Goal: Task Accomplishment & Management: Use online tool/utility

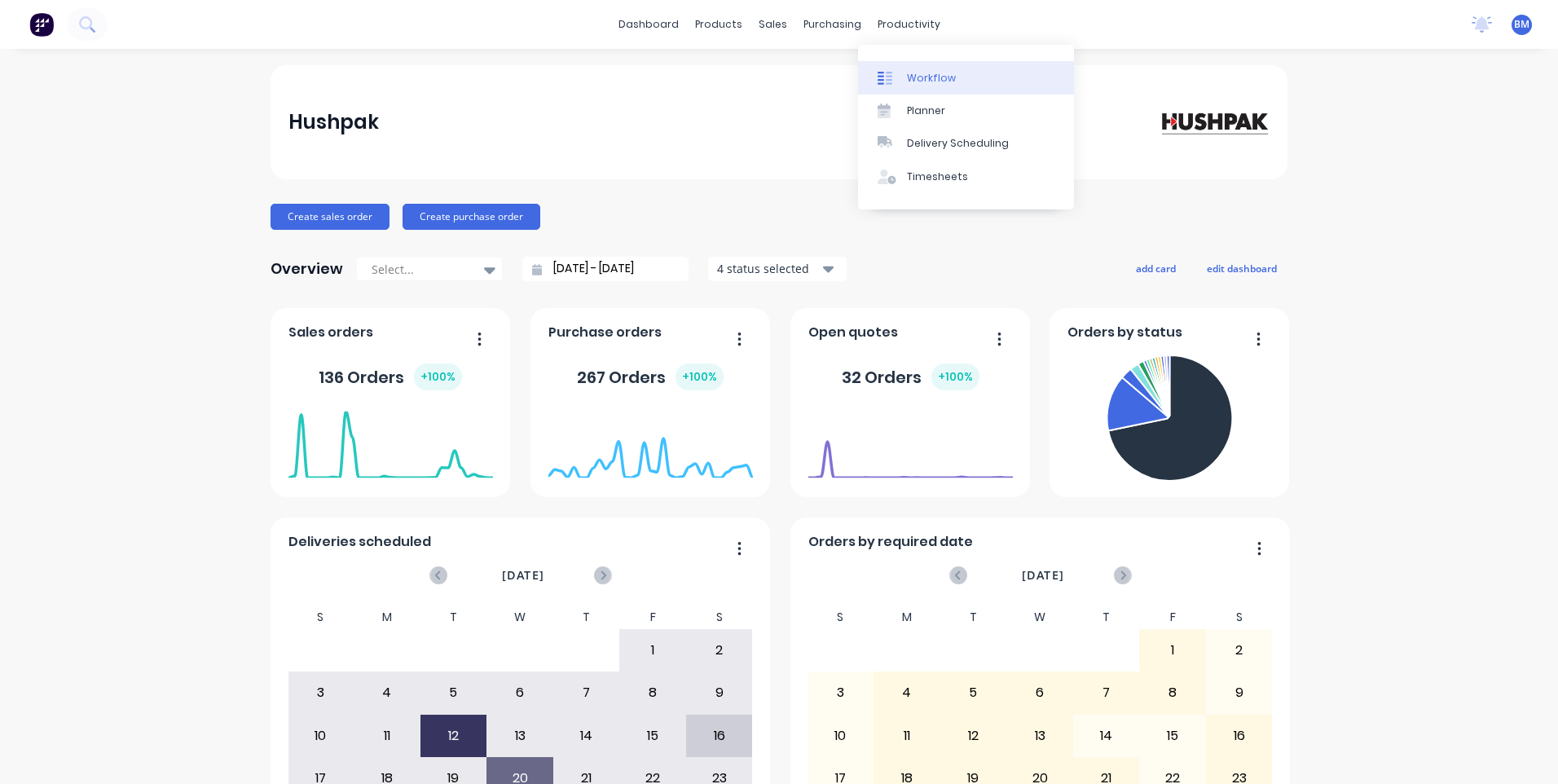
click at [923, 88] on link "Workflow" at bounding box center [966, 77] width 216 height 33
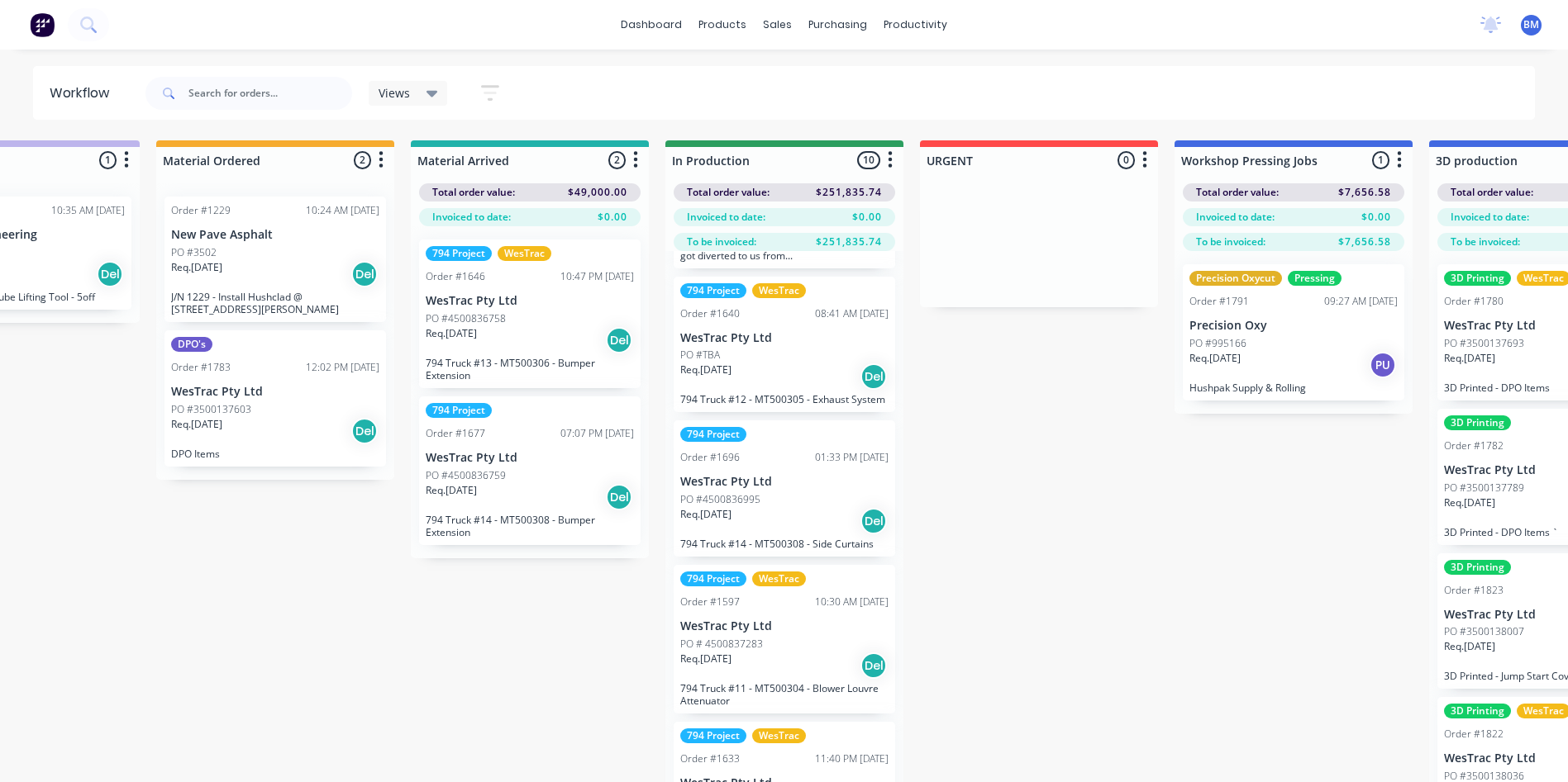
scroll to position [330, 0]
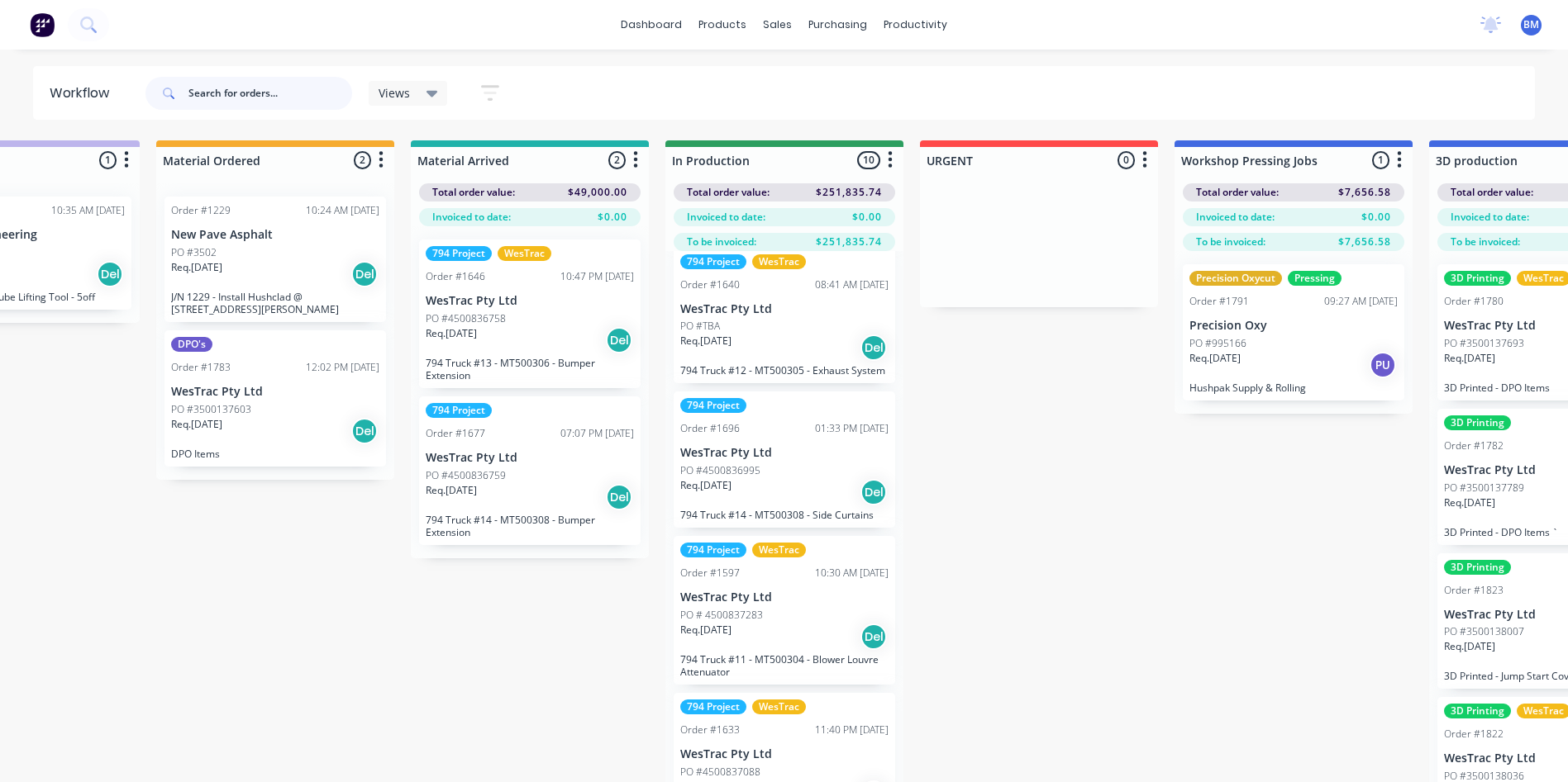
click at [248, 79] on input "text" at bounding box center [270, 93] width 164 height 33
type input "louvre truck #12"
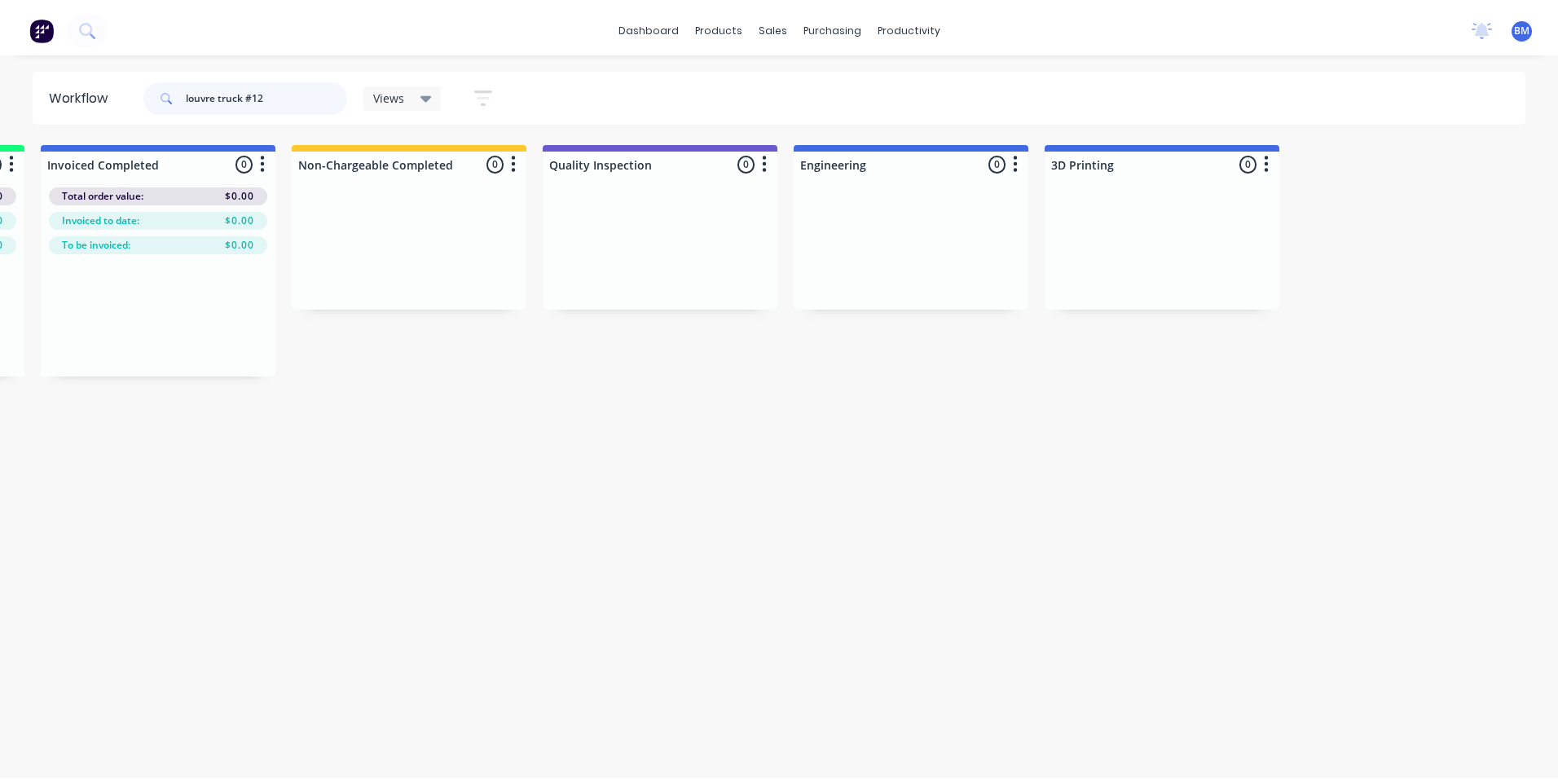
scroll to position [0, 0]
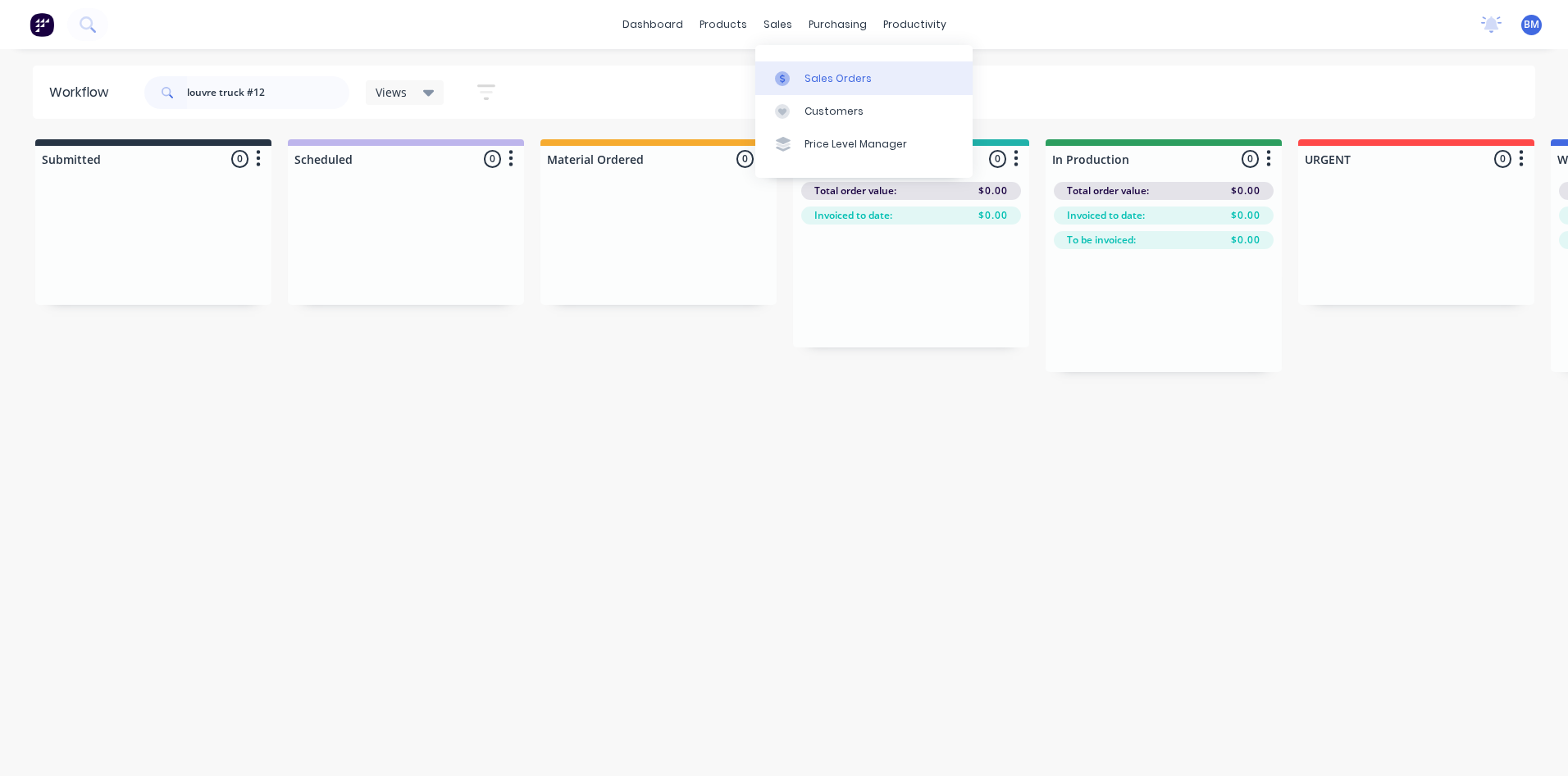
click at [801, 79] on link "Sales Orders" at bounding box center [864, 77] width 217 height 33
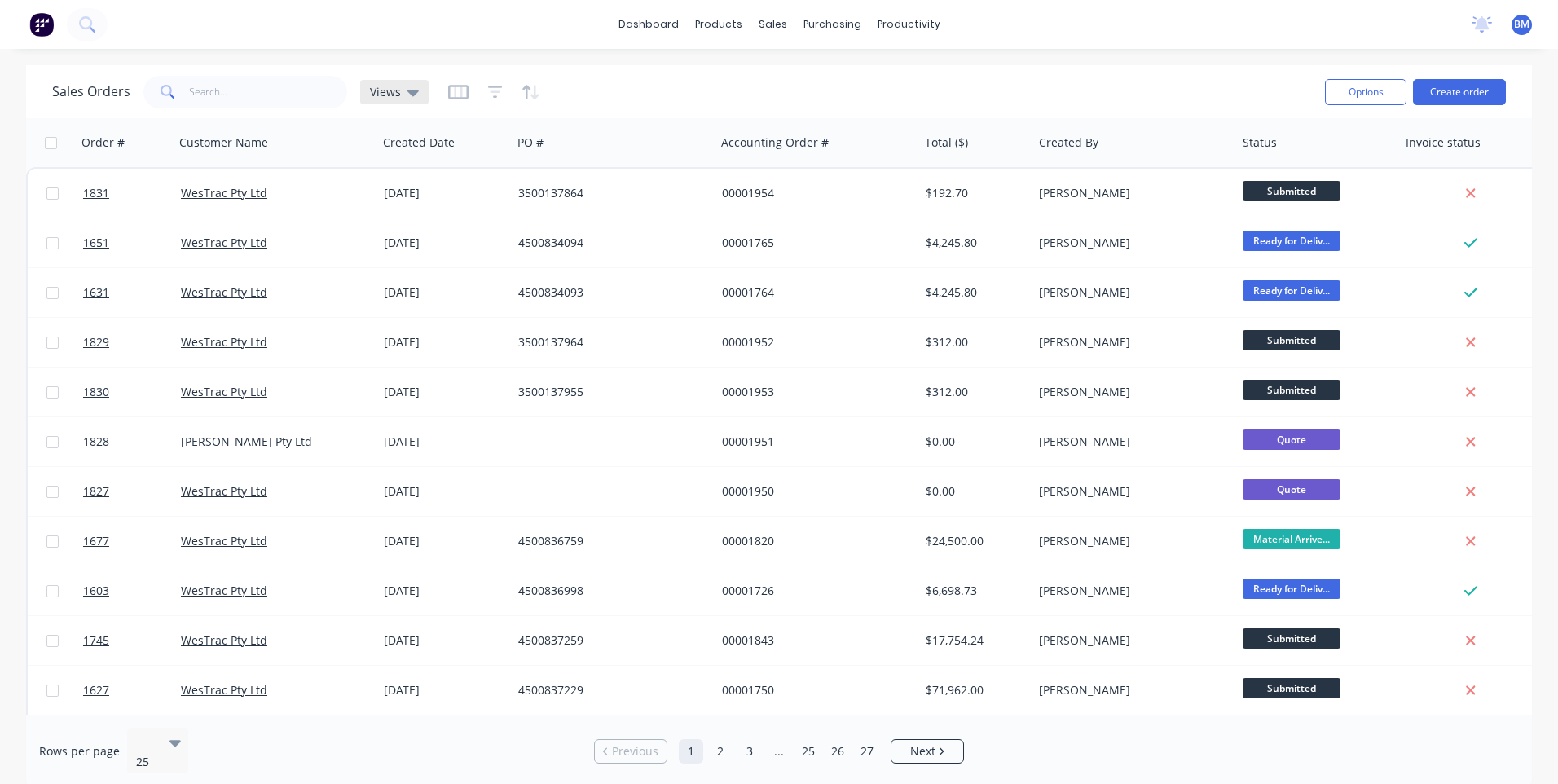
click at [408, 99] on icon at bounding box center [414, 91] width 12 height 18
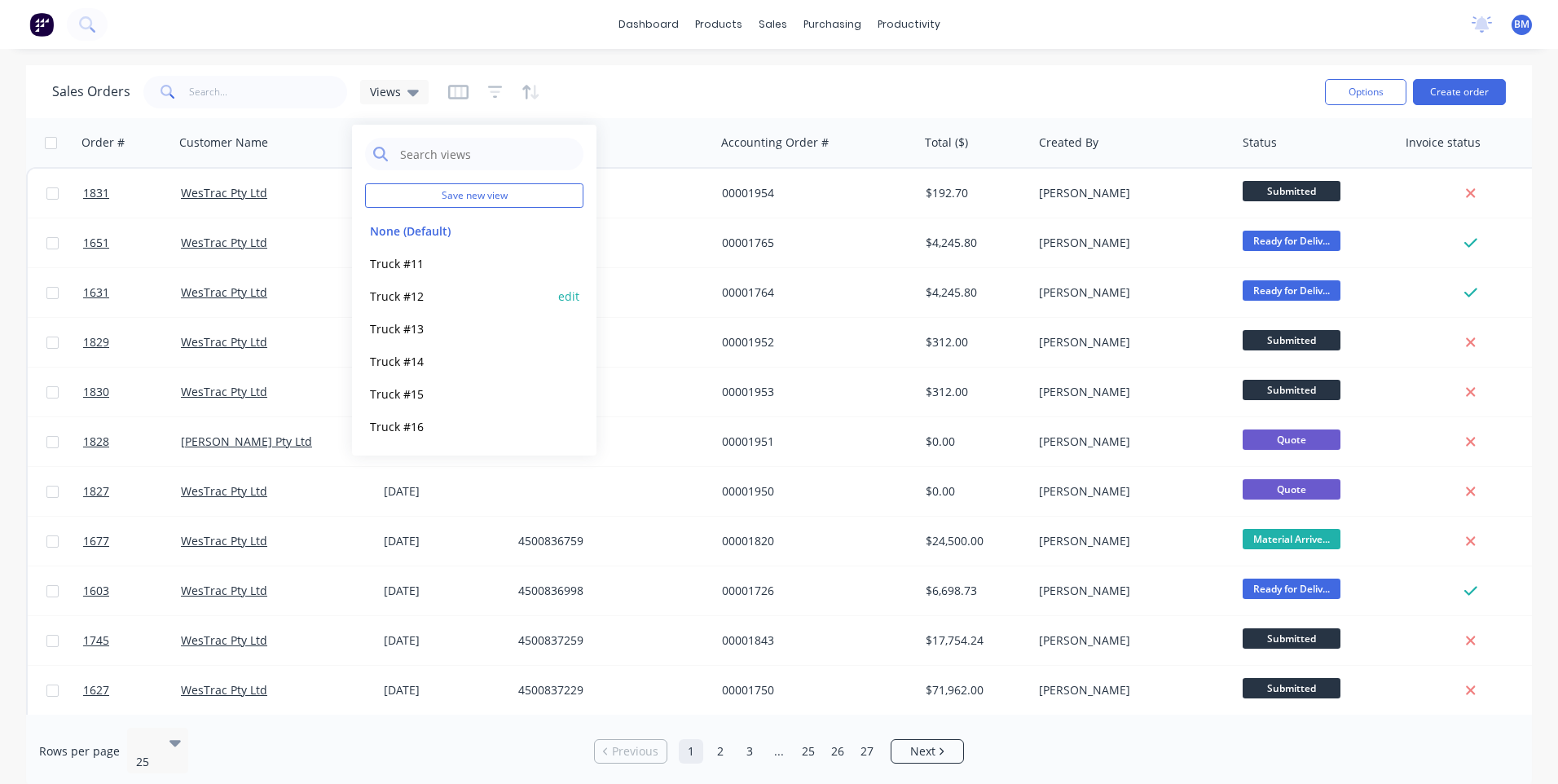
click at [397, 289] on button "Truck #12" at bounding box center [458, 296] width 186 height 18
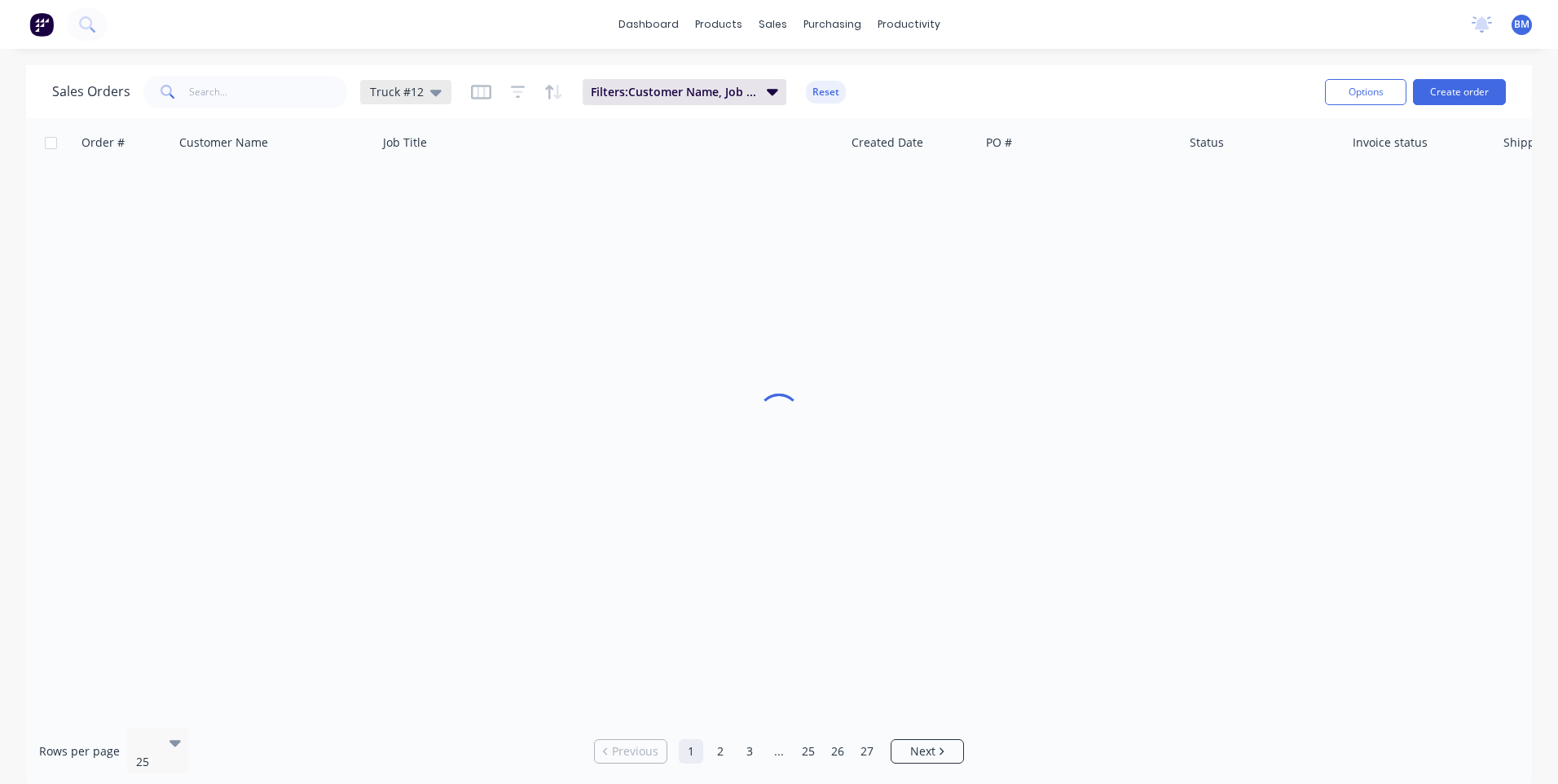
click at [431, 94] on icon at bounding box center [436, 93] width 12 height 7
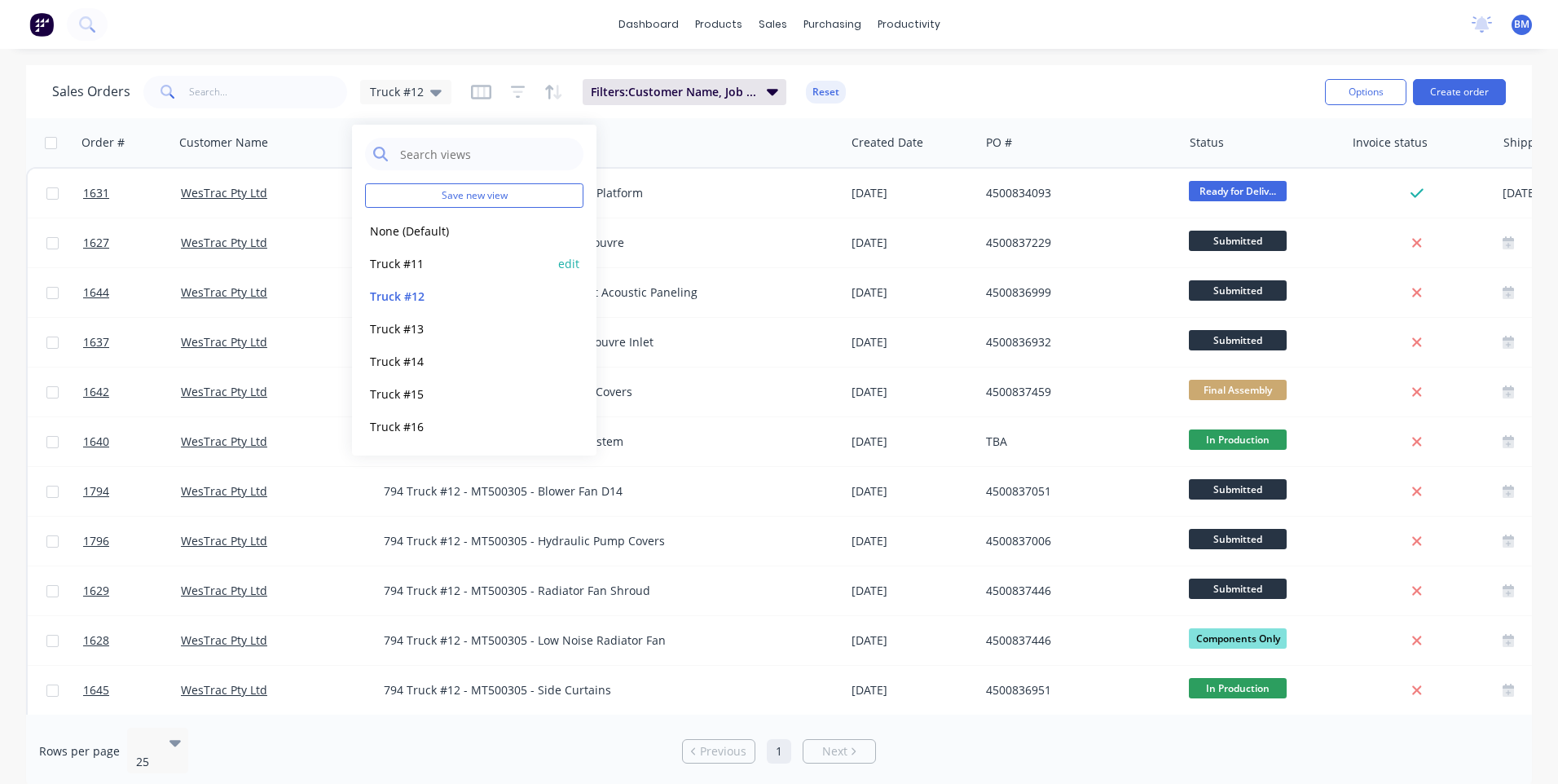
click at [388, 264] on button "Truck #11" at bounding box center [458, 263] width 186 height 18
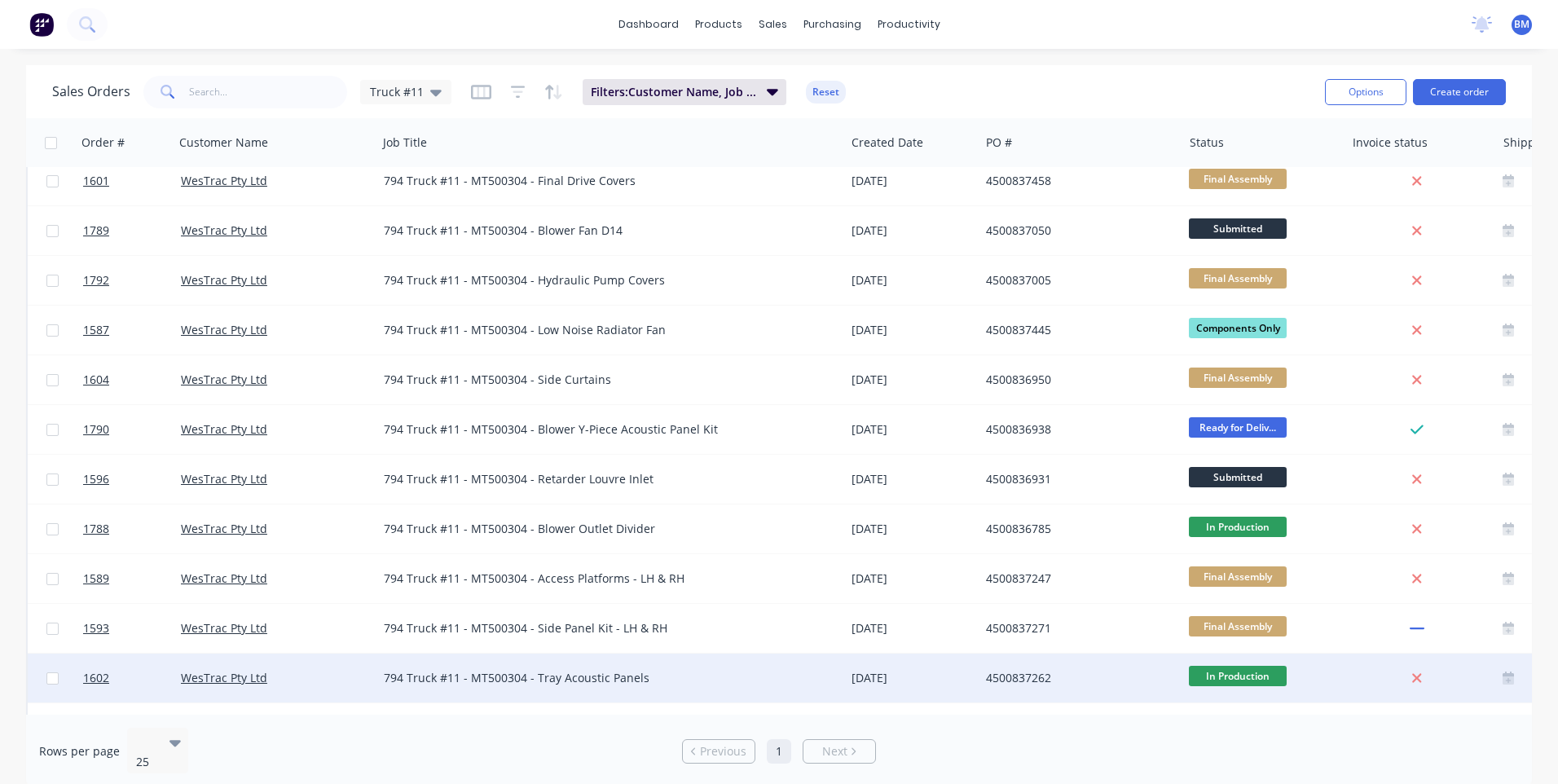
scroll to position [489, 0]
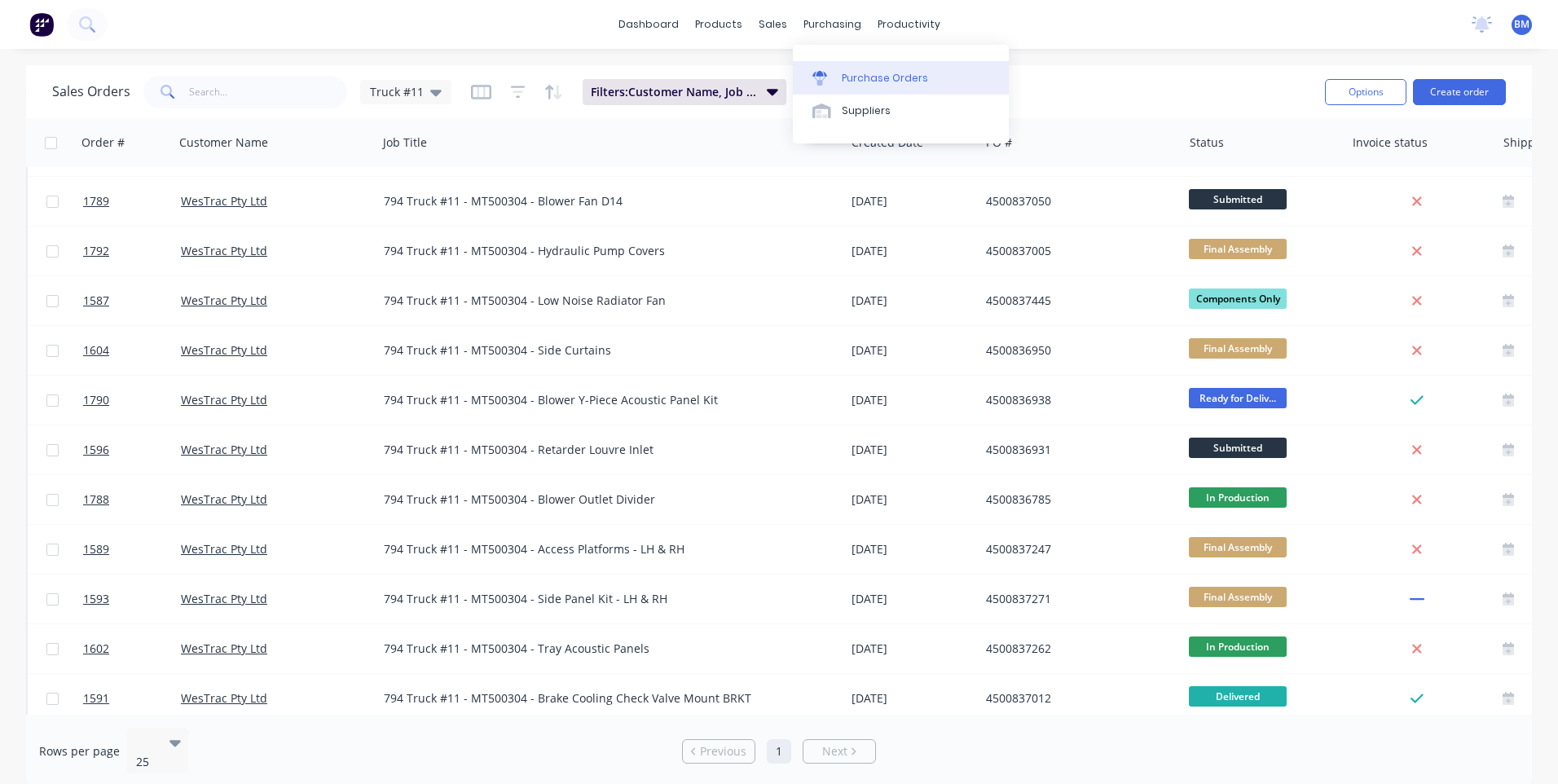
click at [832, 69] on link "Purchase Orders" at bounding box center [901, 77] width 216 height 33
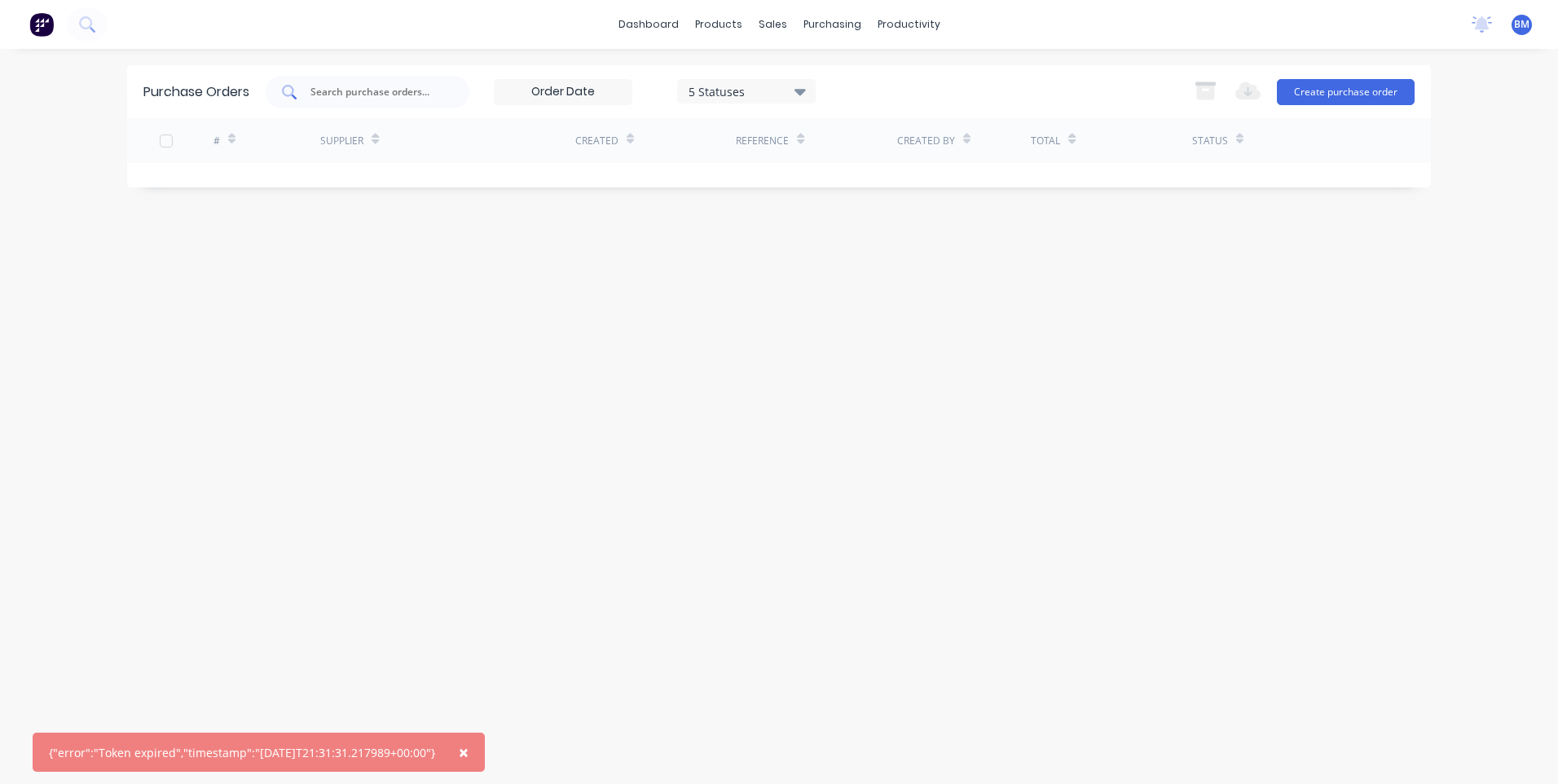
click at [353, 97] on input "text" at bounding box center [377, 92] width 135 height 17
click at [845, 91] on link "Purchase Orders" at bounding box center [901, 77] width 216 height 33
click at [835, 82] on div at bounding box center [824, 79] width 24 height 15
click at [393, 89] on input "text" at bounding box center [377, 92] width 135 height 17
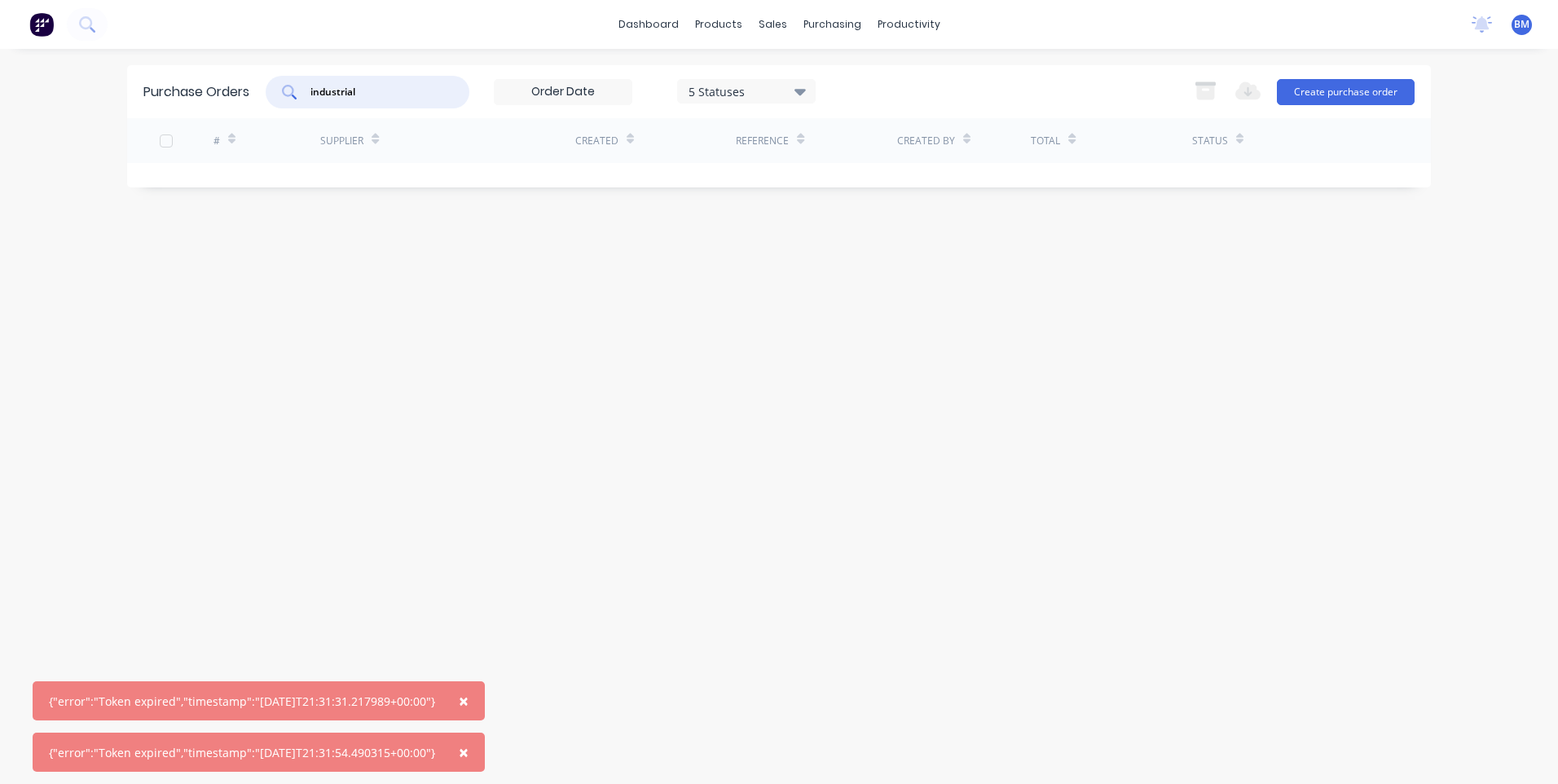
click at [372, 88] on input "industrial" at bounding box center [377, 92] width 135 height 17
type input "industrial"
click at [469, 694] on span "×" at bounding box center [464, 700] width 10 height 23
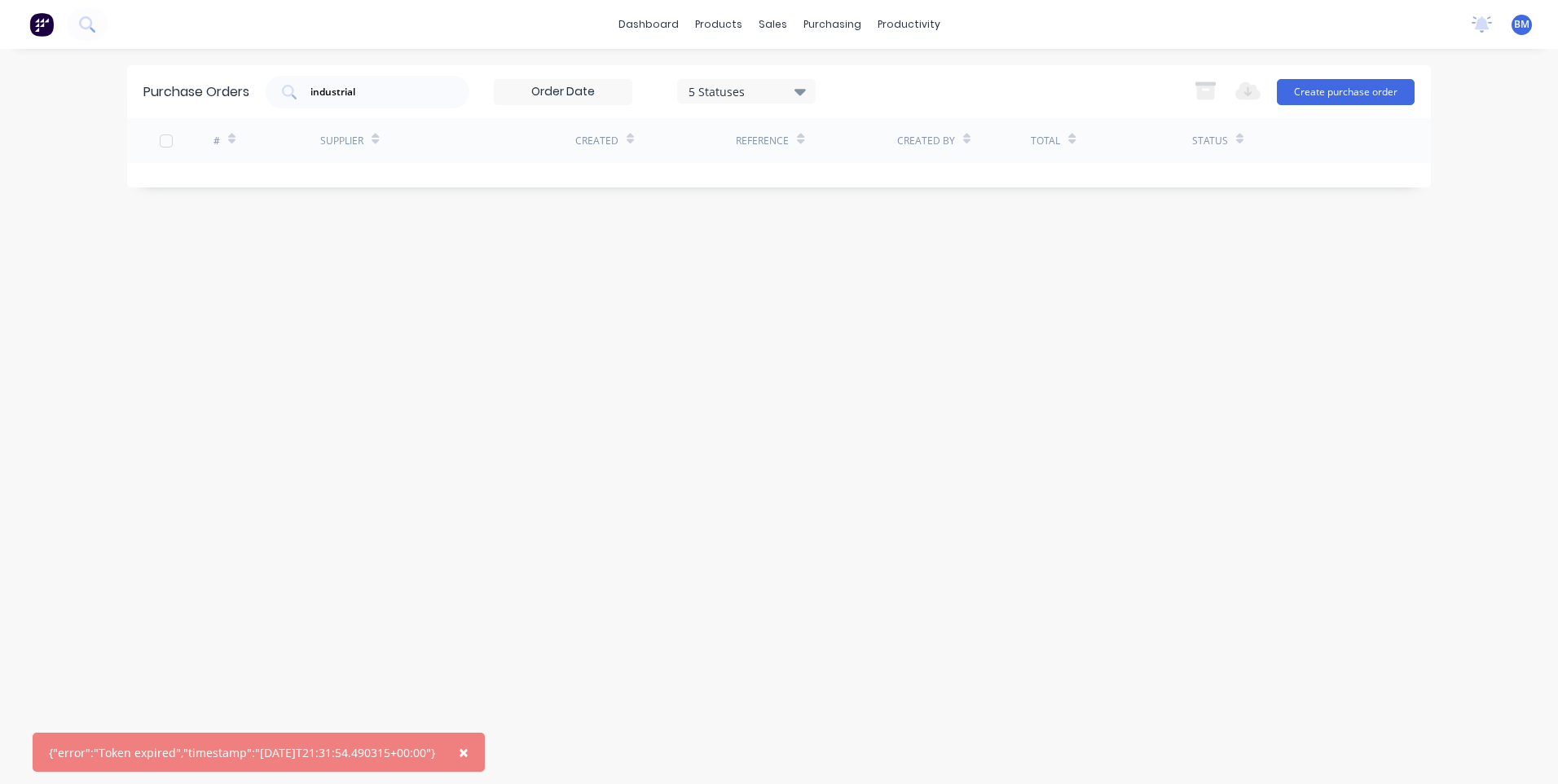
click at [469, 753] on span "×" at bounding box center [464, 751] width 10 height 23
